Goal: Task Accomplishment & Management: Complete application form

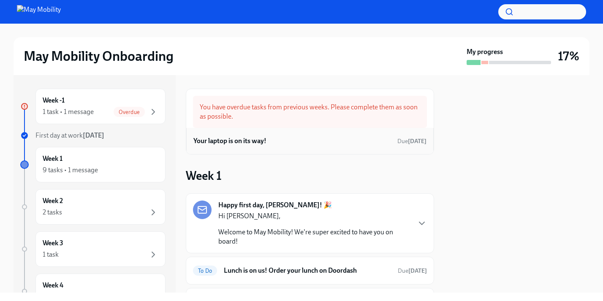
click at [349, 139] on div "Your laptop is on its way! Due [DATE]" at bounding box center [309, 141] width 233 height 13
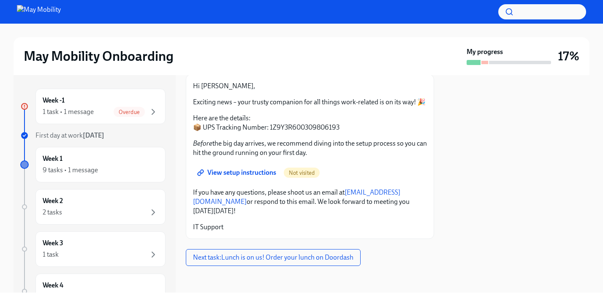
scroll to position [51, 0]
click at [245, 260] on span "Next task : Lunch is on us! Order your lunch on Doordash" at bounding box center [273, 257] width 160 height 8
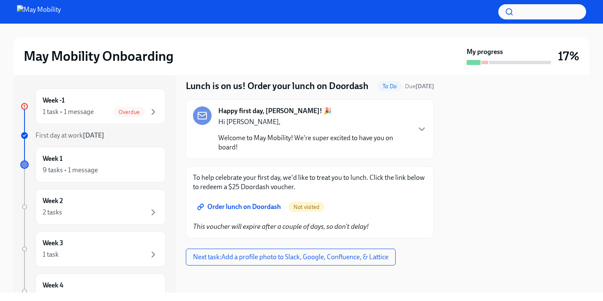
scroll to position [38, 0]
click at [420, 127] on icon "button" at bounding box center [421, 129] width 10 height 10
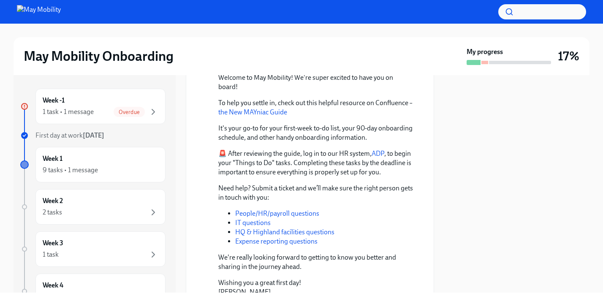
scroll to position [0, 0]
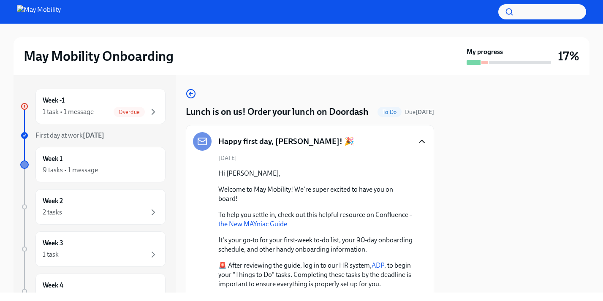
click at [421, 146] on icon "button" at bounding box center [421, 141] width 10 height 10
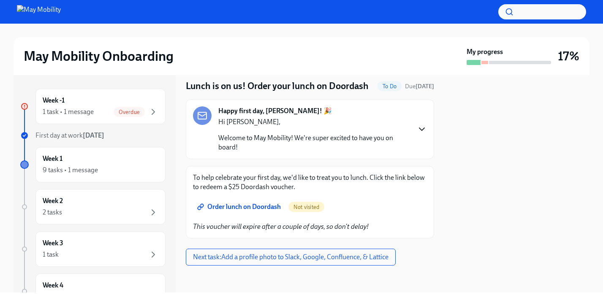
scroll to position [38, 0]
click at [263, 208] on span "Order lunch on Doordash" at bounding box center [240, 207] width 82 height 8
click at [241, 205] on span "Order lunch on Doordash" at bounding box center [240, 207] width 82 height 8
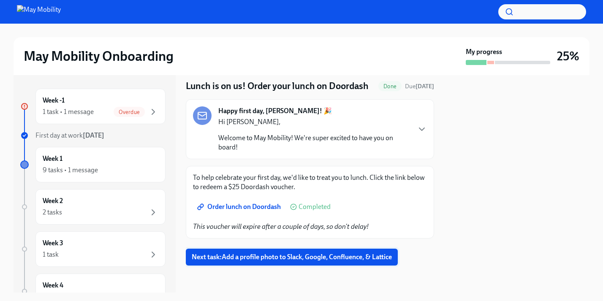
click at [345, 255] on span "Next task : Add a profile photo to Slack, Google, Confluence, & Lattice" at bounding box center [292, 257] width 200 height 8
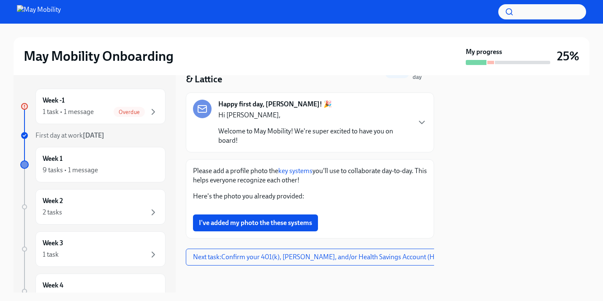
scroll to position [70, 0]
click at [303, 167] on link "key systems" at bounding box center [295, 171] width 34 height 8
click at [362, 140] on p "Welcome to May Mobility! We're super excited to have you on board!" at bounding box center [314, 136] width 192 height 19
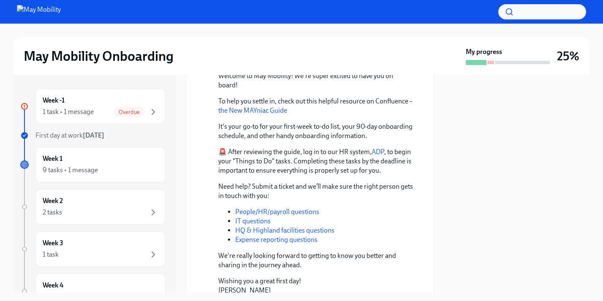
scroll to position [62, 0]
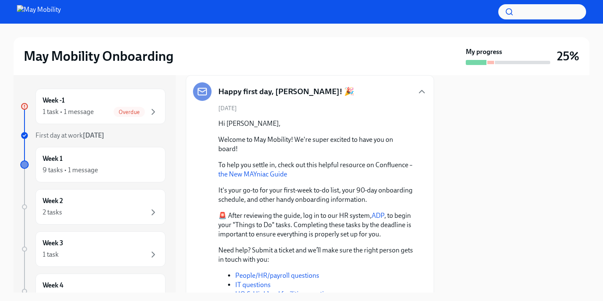
click at [417, 92] on icon "button" at bounding box center [421, 91] width 10 height 10
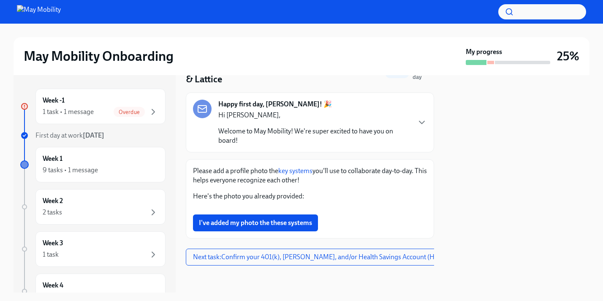
scroll to position [278, 0]
click at [293, 217] on button "I've added my photo the these systems" at bounding box center [255, 222] width 125 height 17
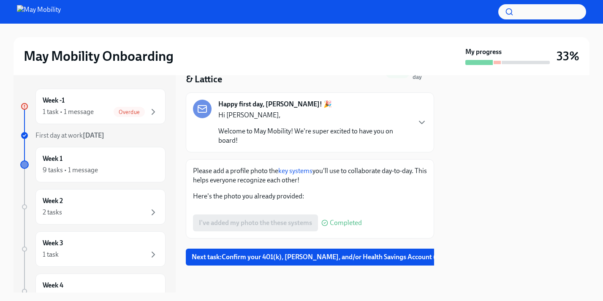
scroll to position [279, 0]
click at [310, 259] on span "Next task : Confirm your 401(k), [PERSON_NAME], and/or Health Savings Account (…" at bounding box center [355, 257] width 327 height 8
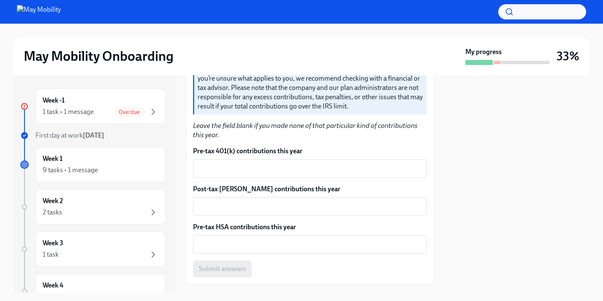
scroll to position [245, 0]
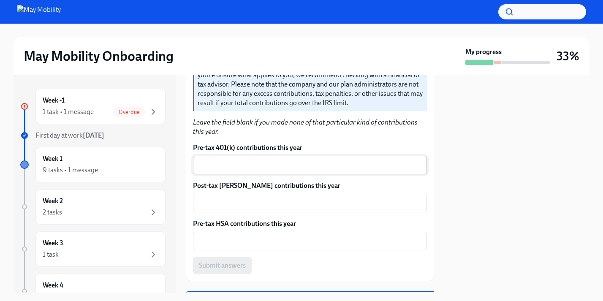
click at [298, 160] on textarea "Pre-tax 401(k) contributions this year" at bounding box center [310, 165] width 224 height 10
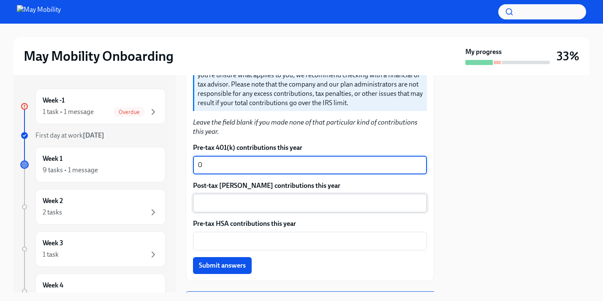
type textarea "0"
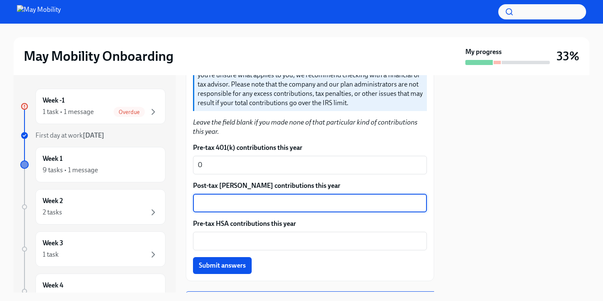
click at [300, 198] on textarea "Post-tax [PERSON_NAME] contributions this year" at bounding box center [310, 203] width 224 height 10
type textarea "0"
click at [303, 236] on textarea "Pre-tax HSA contributions this year" at bounding box center [310, 241] width 224 height 10
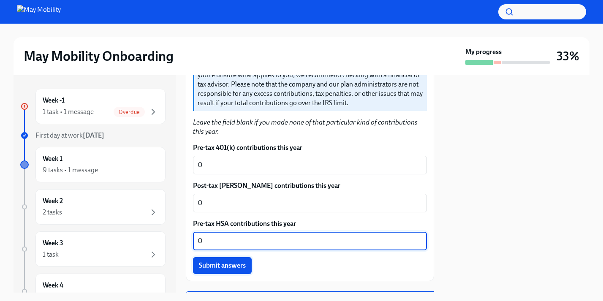
type textarea "0"
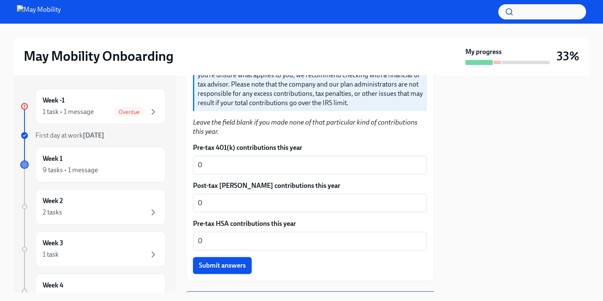
click at [243, 261] on span "Submit answers" at bounding box center [222, 265] width 47 height 8
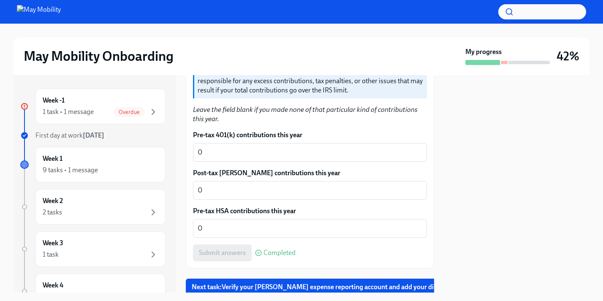
scroll to position [275, 0]
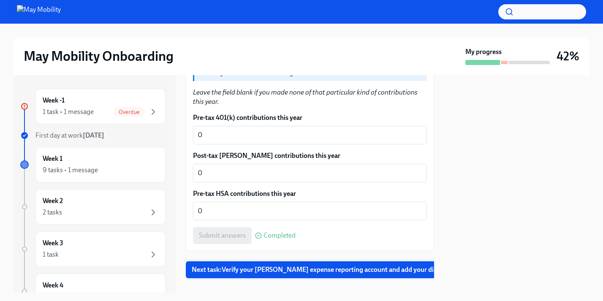
click at [284, 265] on span "Next task : Verify your [PERSON_NAME] expense reporting account and add your di…" at bounding box center [348, 269] width 313 height 8
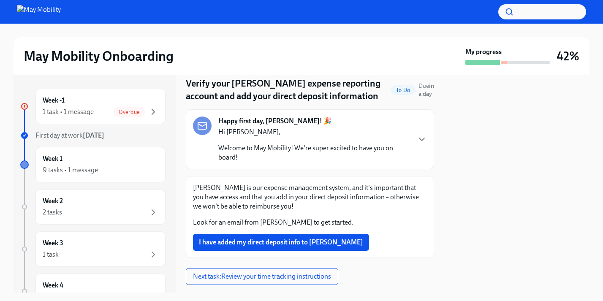
scroll to position [48, 0]
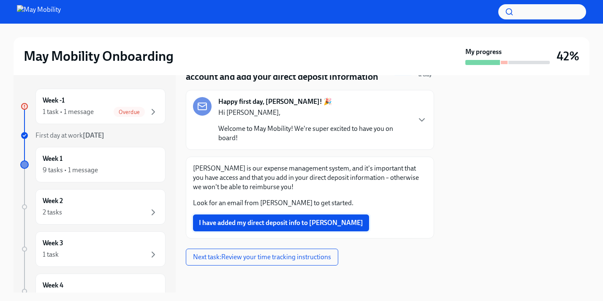
click at [298, 224] on span "I have added my direct deposit info to [PERSON_NAME]" at bounding box center [281, 223] width 164 height 8
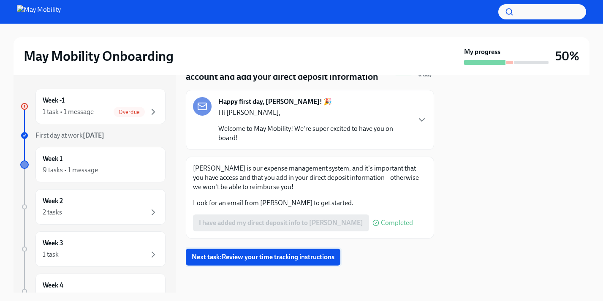
click at [295, 259] on span "Next task : Review your time tracking instructions" at bounding box center [263, 257] width 143 height 8
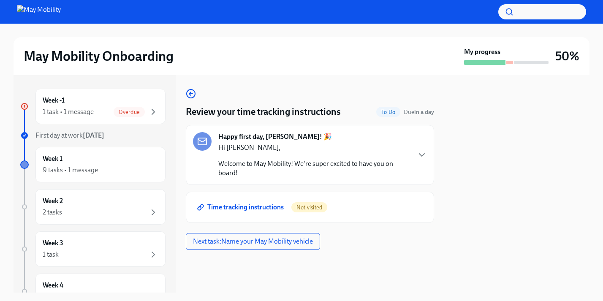
click at [257, 205] on span "Time tracking instructions" at bounding box center [241, 207] width 85 height 8
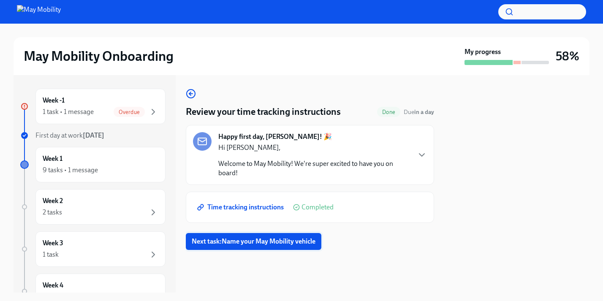
click at [286, 240] on span "Next task : Name your May Mobility vehicle" at bounding box center [254, 241] width 124 height 8
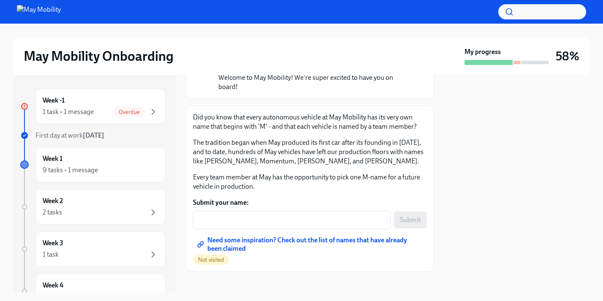
scroll to position [87, 0]
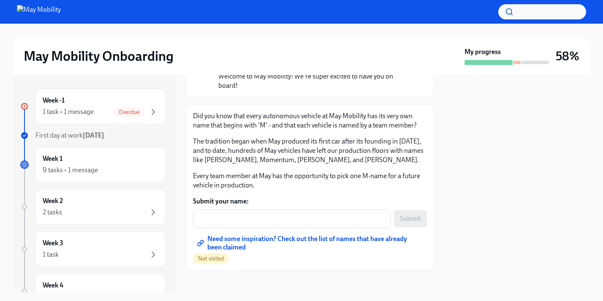
click at [234, 239] on span "Need some inspiration? Check out the list of names that have already been claim…" at bounding box center [310, 243] width 222 height 8
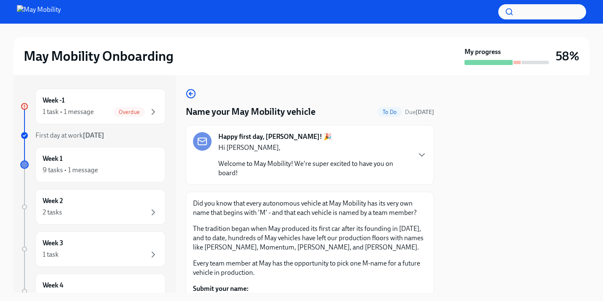
scroll to position [81, 0]
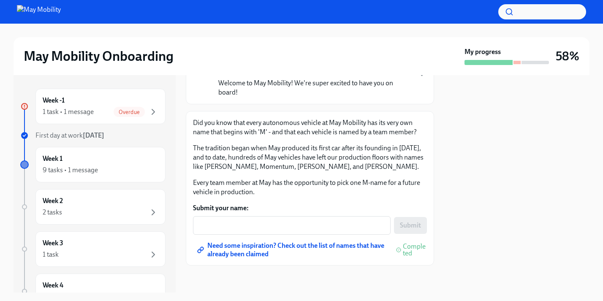
click at [302, 247] on span "Need some inspiration? Check out the list of names that have already been claim…" at bounding box center [293, 250] width 188 height 8
click at [265, 253] on span "Need some inspiration? Check out the list of names that have already been claim…" at bounding box center [293, 250] width 188 height 8
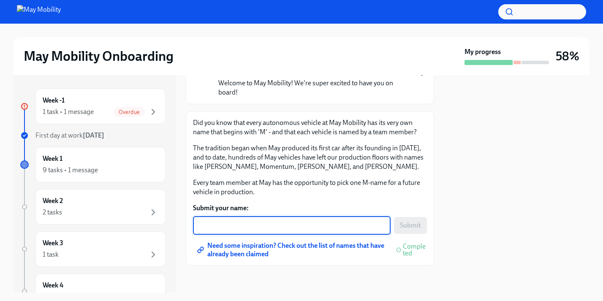
click at [239, 225] on textarea "Submit your name:" at bounding box center [291, 225] width 187 height 10
